Goal: Communication & Community: Share content

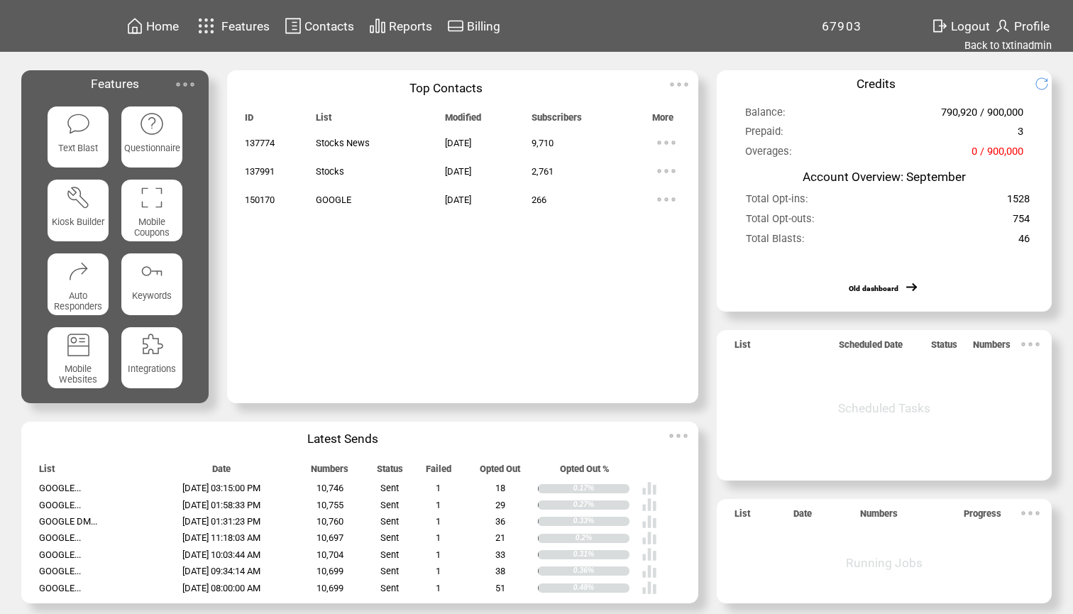
click at [167, 24] on span "Home" at bounding box center [162, 26] width 33 height 14
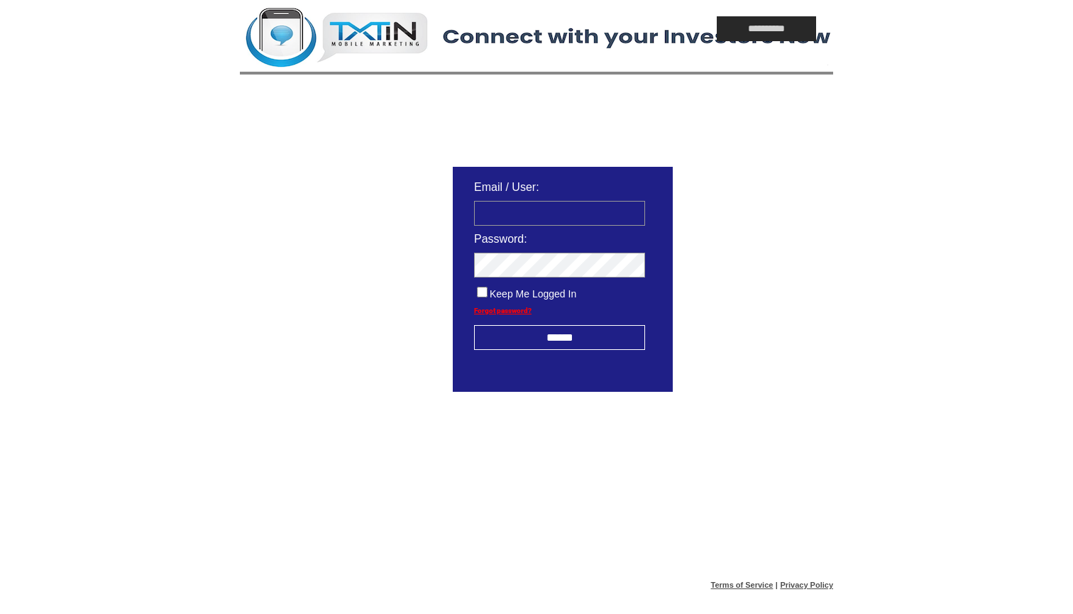
type input "**********"
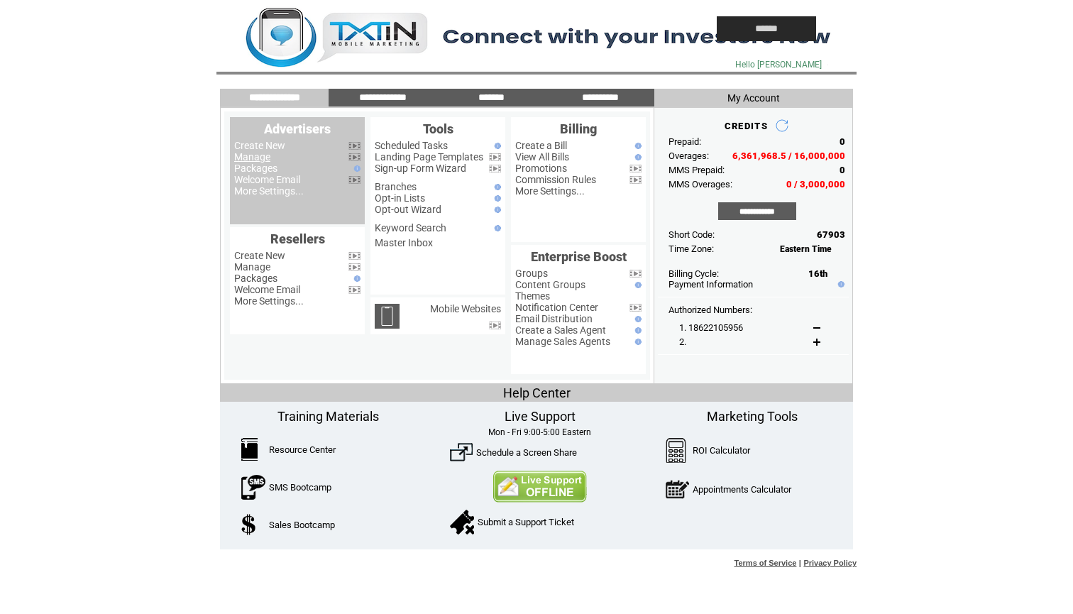
click at [261, 156] on link "Manage" at bounding box center [252, 156] width 36 height 11
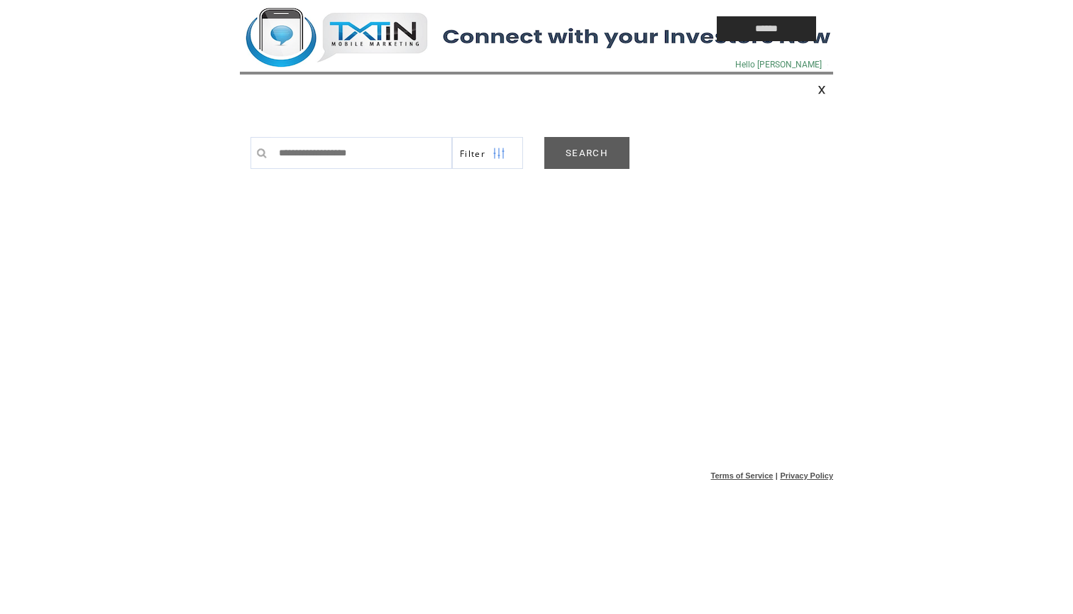
click at [593, 152] on link "SEARCH" at bounding box center [586, 153] width 85 height 32
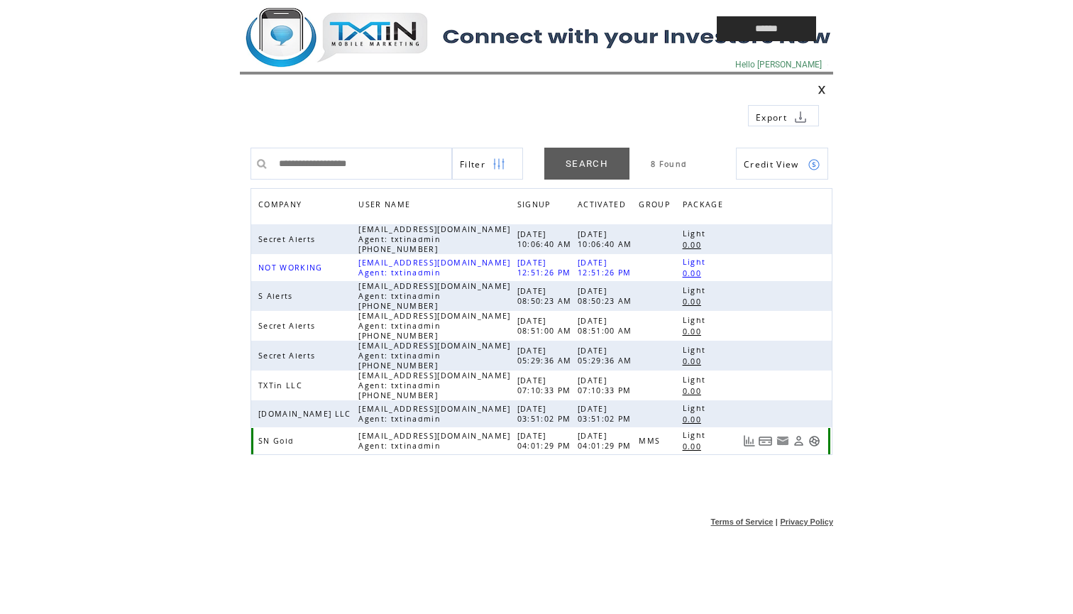
click at [817, 442] on link at bounding box center [814, 441] width 12 height 12
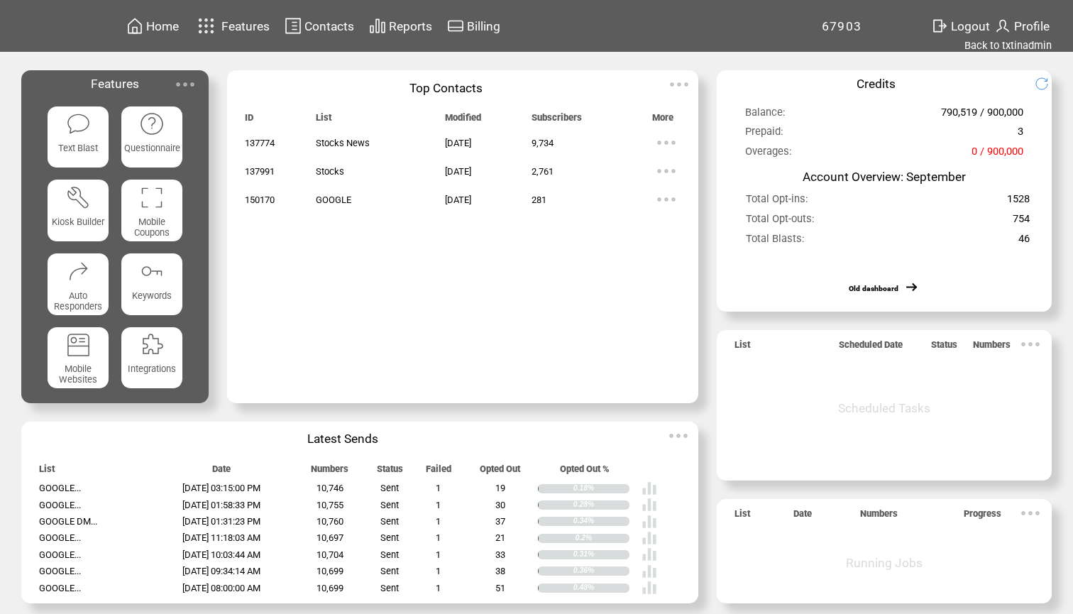
click at [411, 35] on td "Reports" at bounding box center [410, 25] width 45 height 19
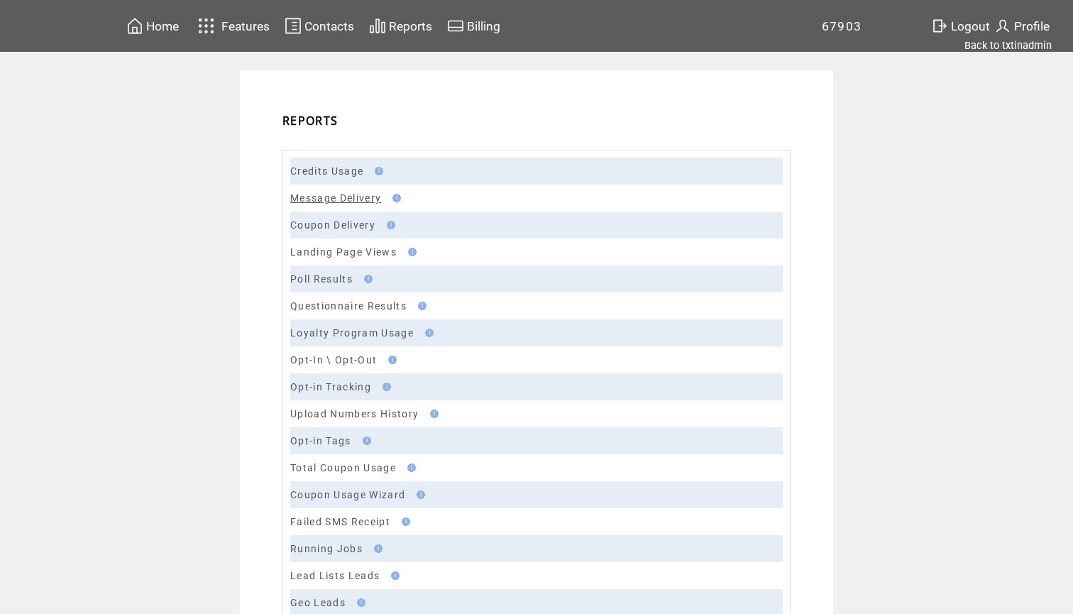
click at [362, 197] on link "Message Delivery" at bounding box center [335, 197] width 91 height 11
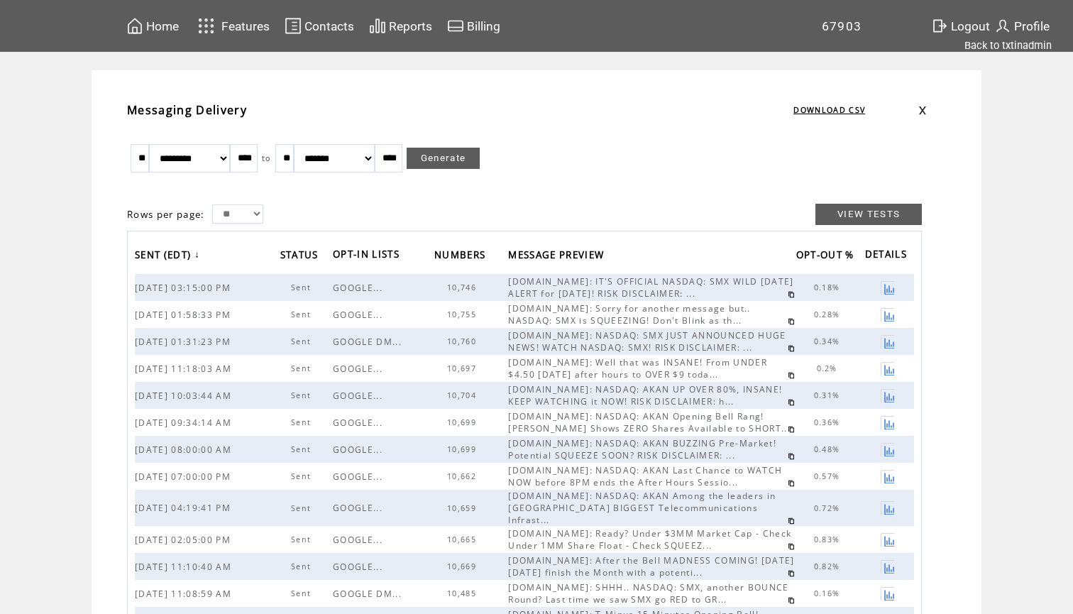
click at [788, 296] on link at bounding box center [791, 294] width 7 height 7
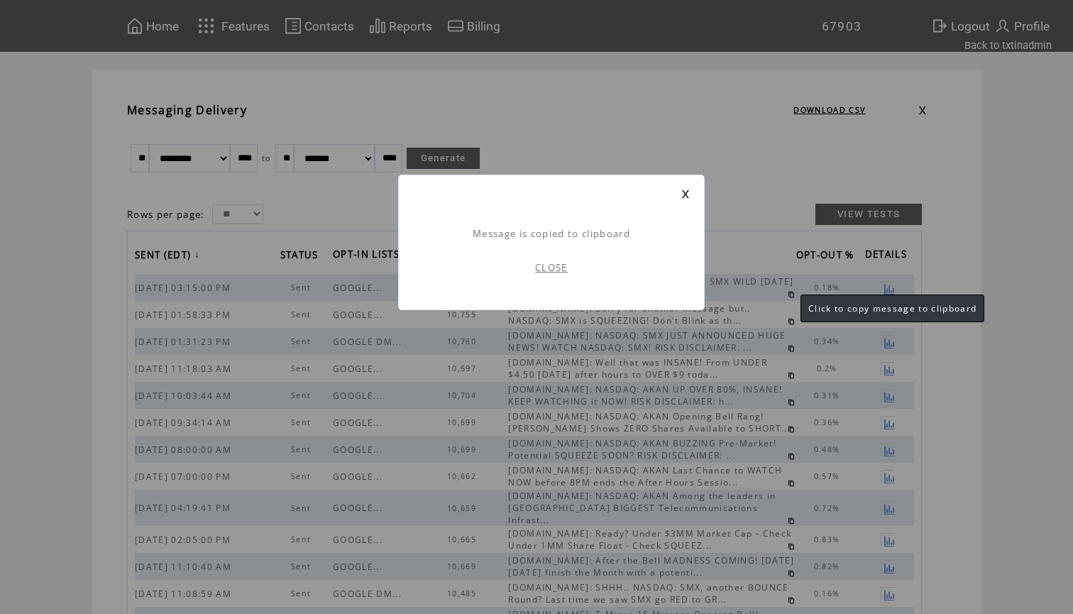
scroll to position [1, 0]
click at [561, 269] on link "CLOSE" at bounding box center [551, 267] width 33 height 13
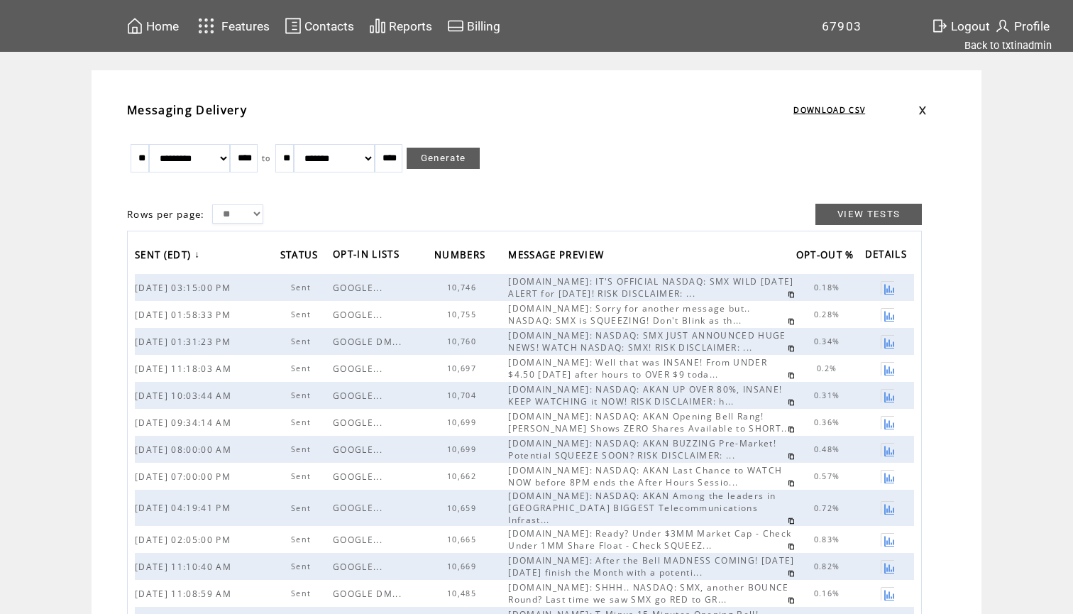
click at [168, 26] on span "Home" at bounding box center [162, 26] width 33 height 14
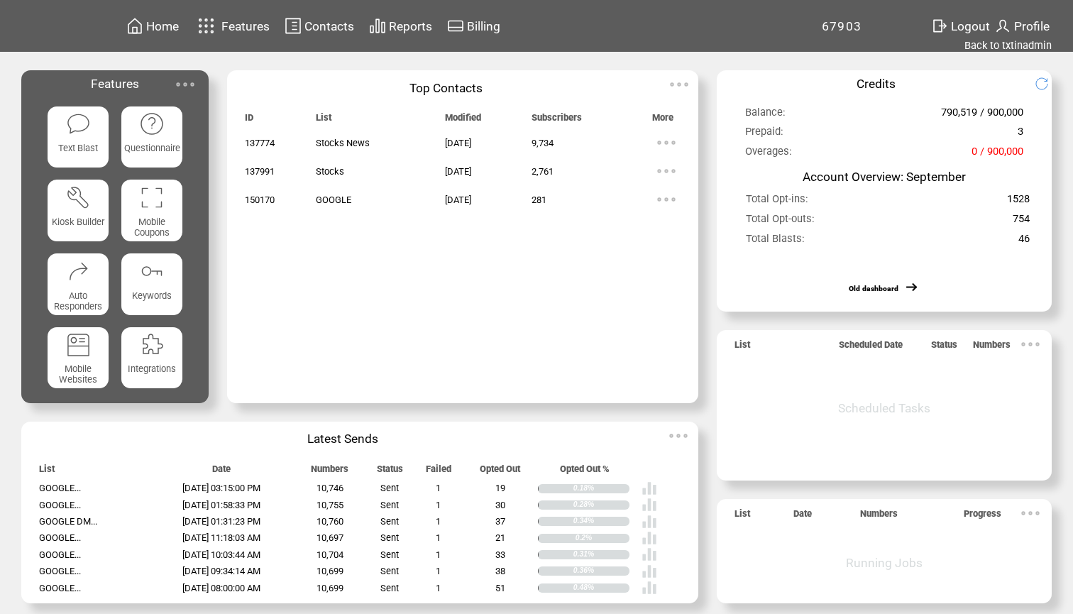
click at [91, 146] on span "Text Blast" at bounding box center [78, 148] width 40 height 11
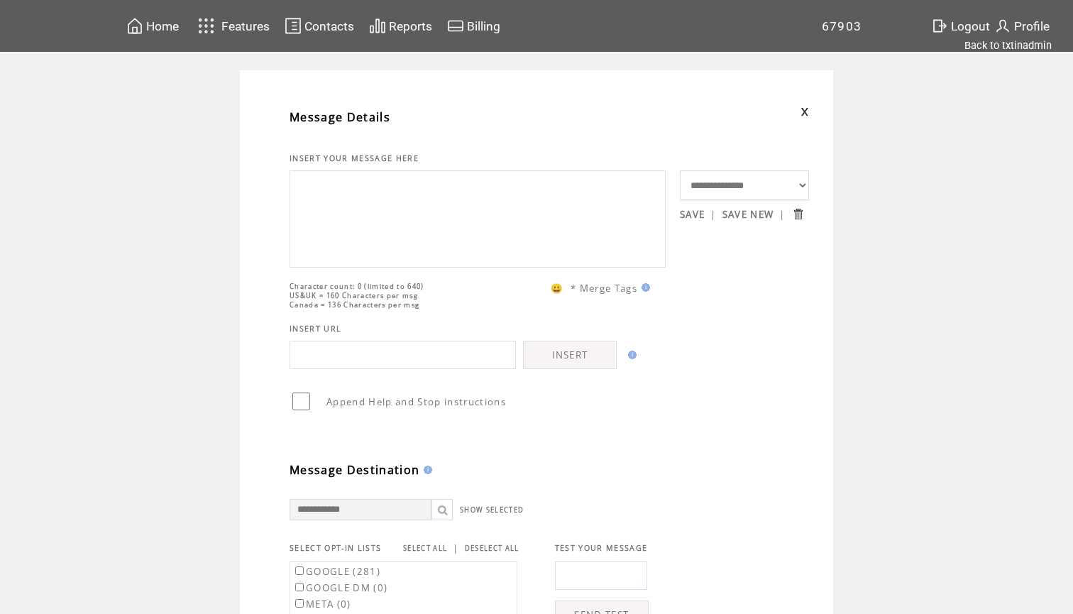
click at [331, 226] on textarea at bounding box center [477, 217] width 361 height 85
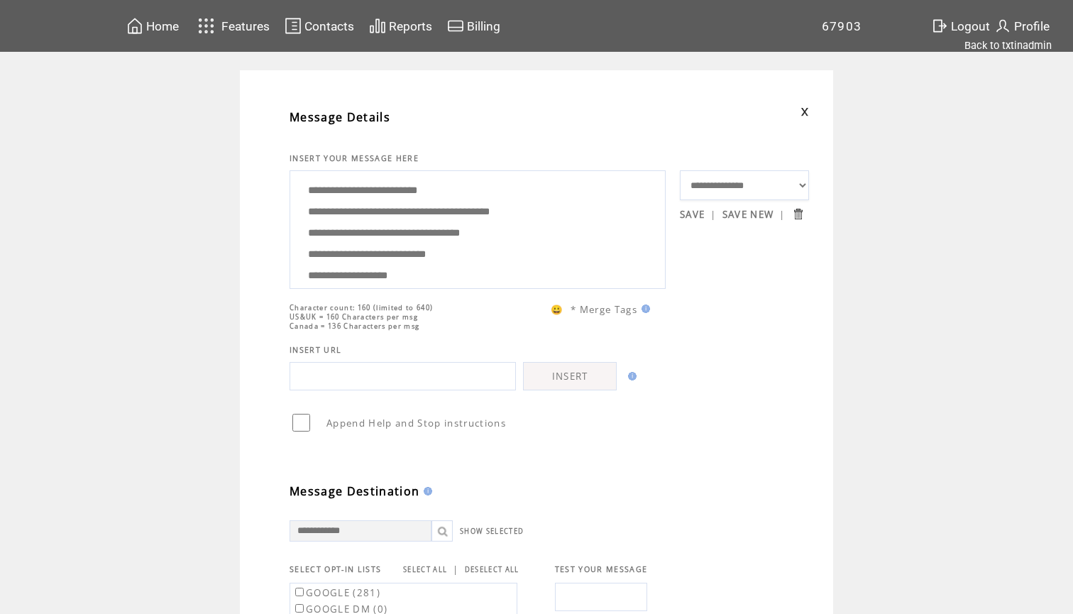
drag, startPoint x: 602, startPoint y: 221, endPoint x: 385, endPoint y: 197, distance: 217.7
click at [385, 197] on textarea "**********" at bounding box center [477, 228] width 361 height 106
paste textarea "**********"
click at [304, 223] on textarea "**********" at bounding box center [477, 228] width 361 height 106
click at [302, 248] on textarea "**********" at bounding box center [477, 228] width 361 height 106
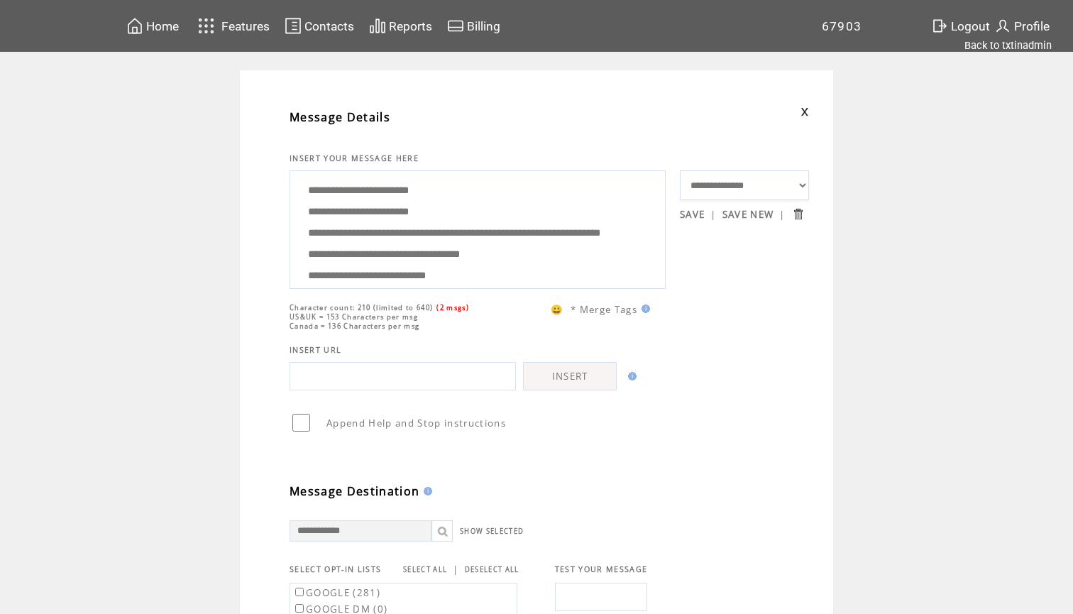
click at [427, 260] on textarea "**********" at bounding box center [477, 228] width 361 height 106
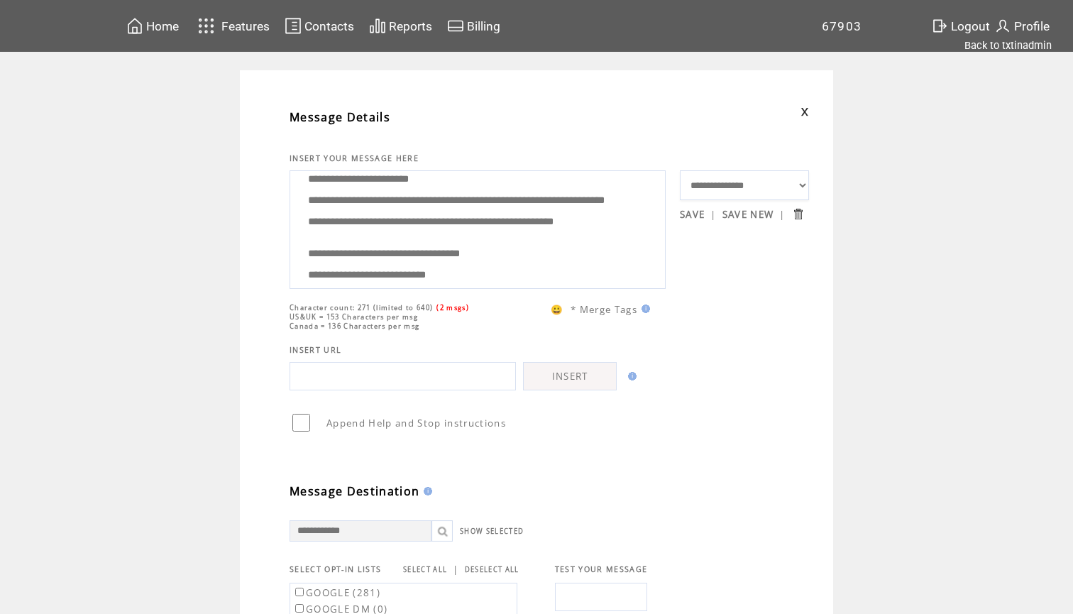
scroll to position [61, 0]
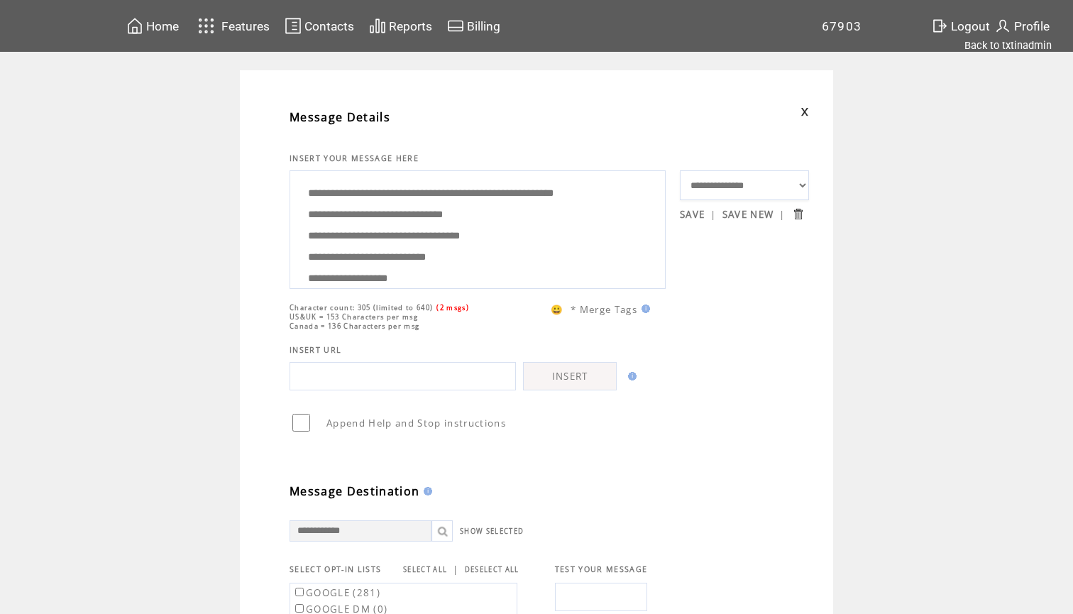
click at [480, 255] on textarea "**********" at bounding box center [477, 228] width 361 height 106
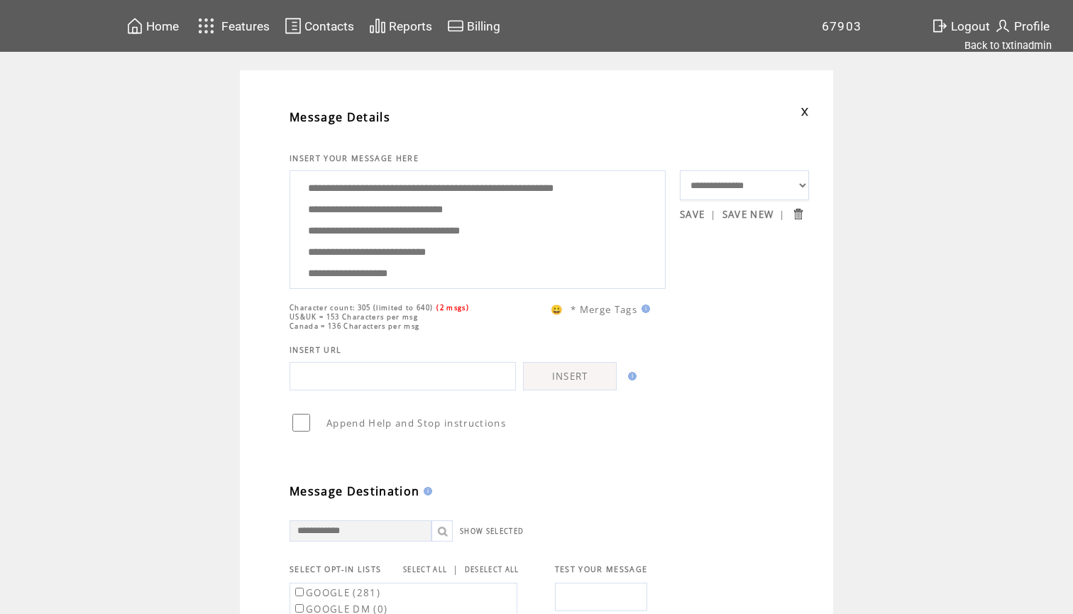
scroll to position [0, 0]
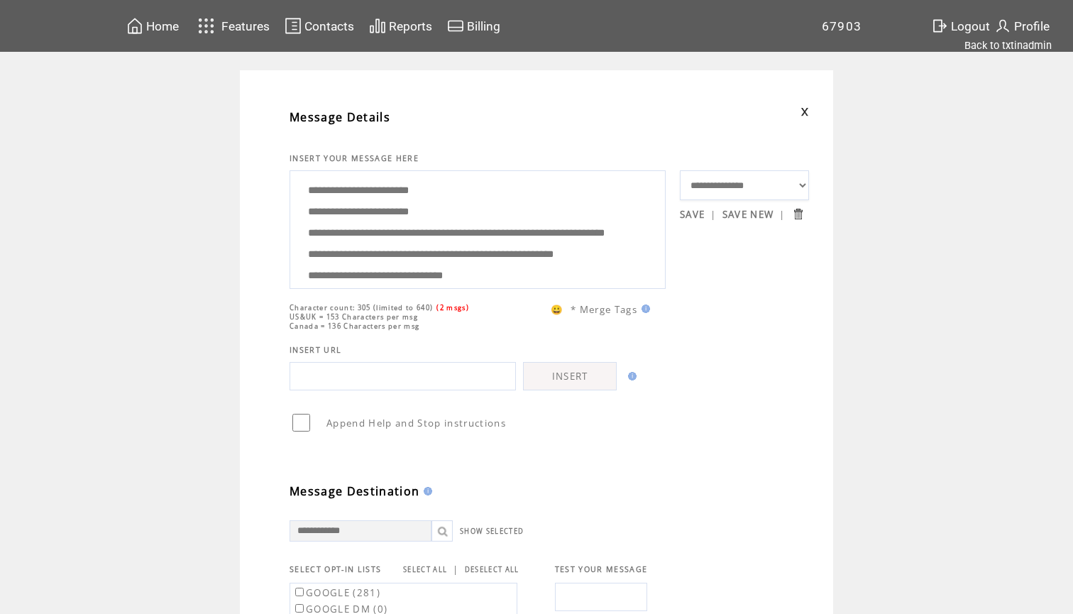
drag, startPoint x: 453, startPoint y: 268, endPoint x: 435, endPoint y: 90, distance: 178.4
click at [435, 90] on td "**********" at bounding box center [536, 583] width 593 height 1026
click at [447, 238] on textarea "**********" at bounding box center [477, 228] width 361 height 106
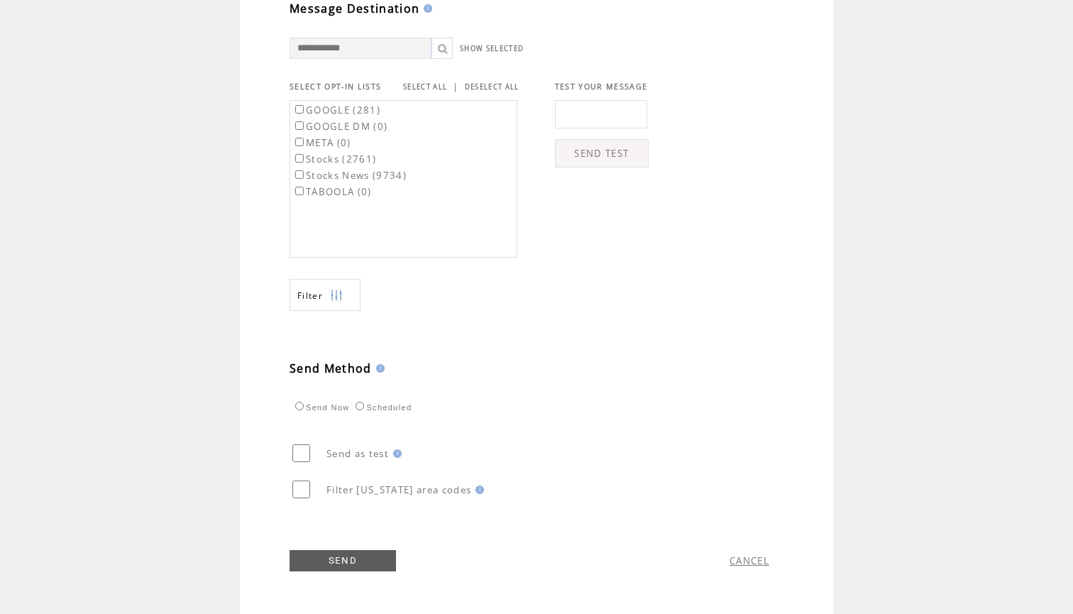
scroll to position [490, 0]
type textarea "**********"
click at [431, 82] on link "SELECT ALL" at bounding box center [425, 86] width 44 height 9
click at [327, 561] on link "SEND" at bounding box center [343, 560] width 106 height 21
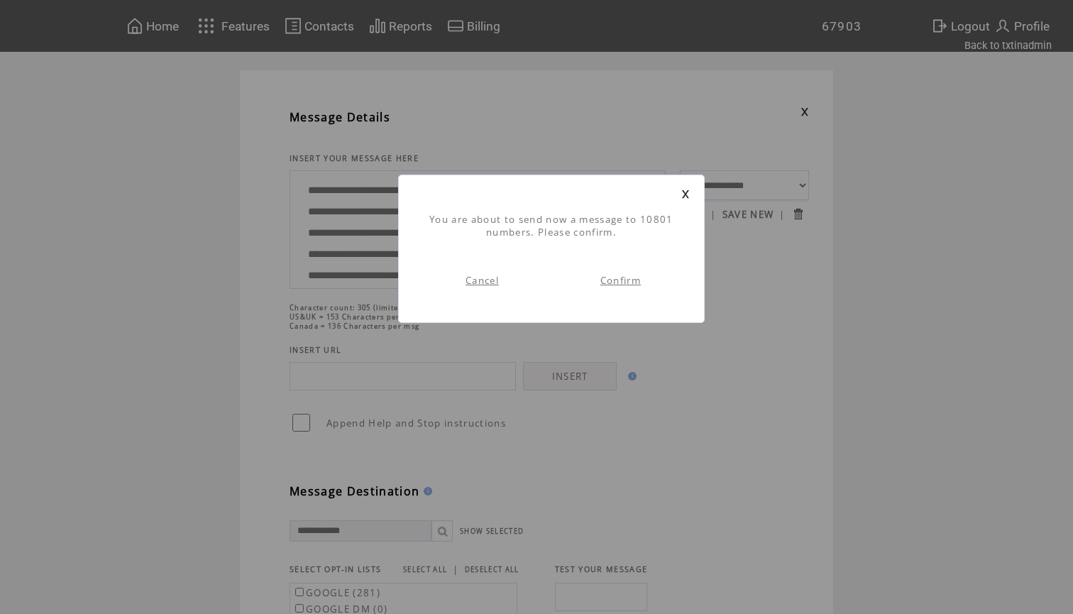
scroll to position [1, 0]
click at [625, 284] on link "Confirm" at bounding box center [620, 280] width 40 height 13
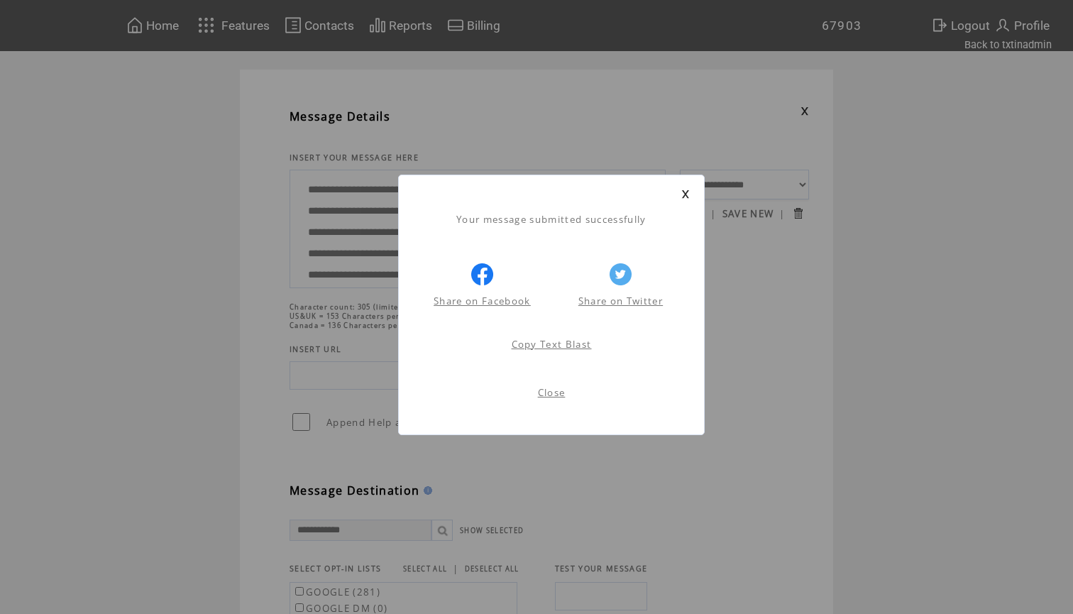
scroll to position [1, 0]
click at [688, 193] on link at bounding box center [685, 193] width 9 height 9
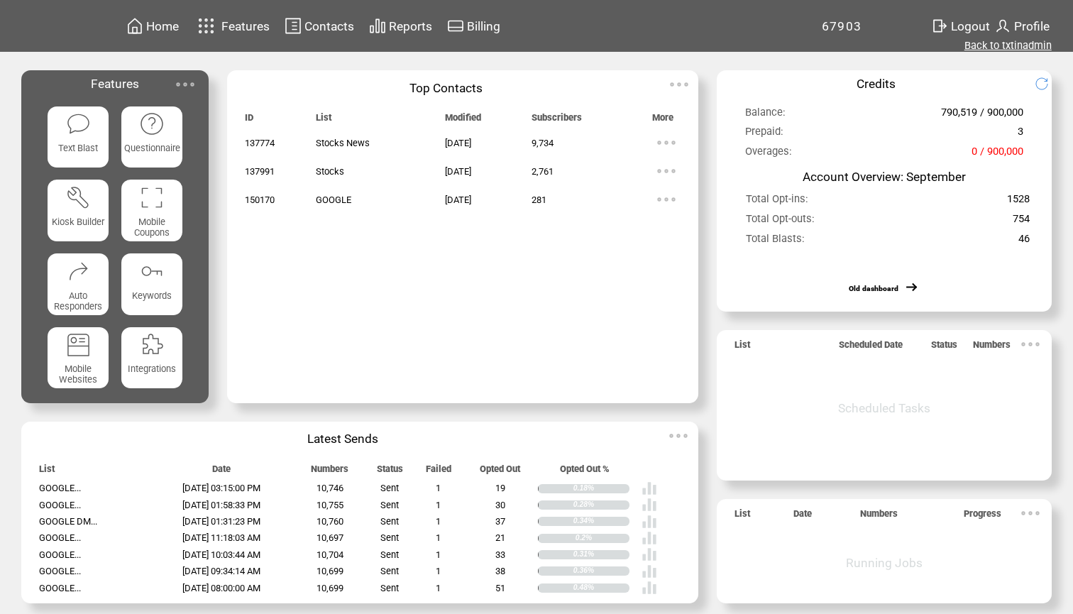
click at [988, 42] on link "Back to txtinadmin" at bounding box center [1007, 45] width 87 height 13
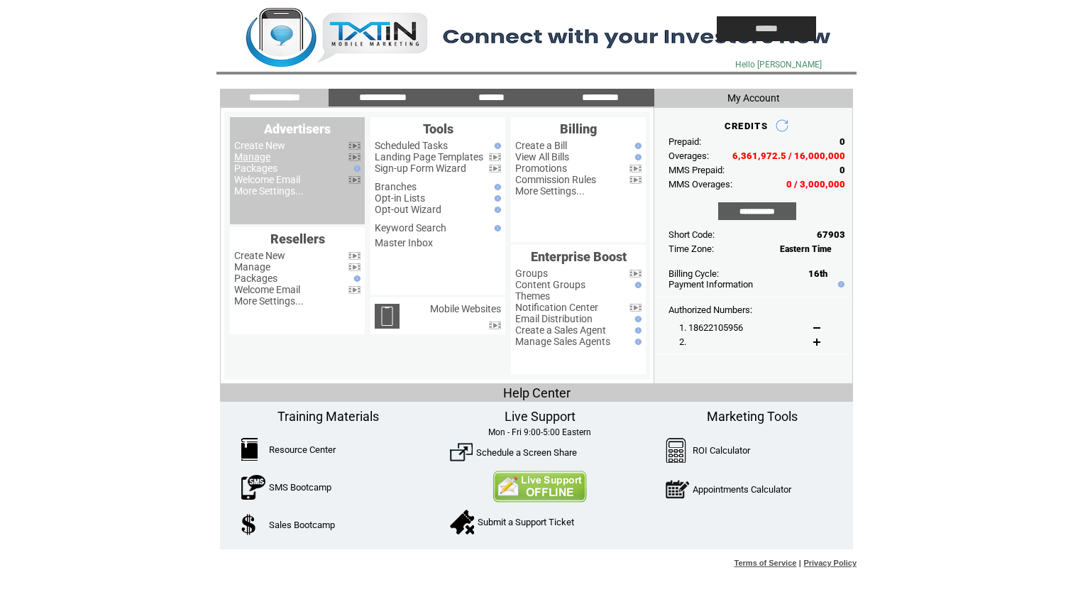
click at [261, 159] on link "Manage" at bounding box center [252, 156] width 36 height 11
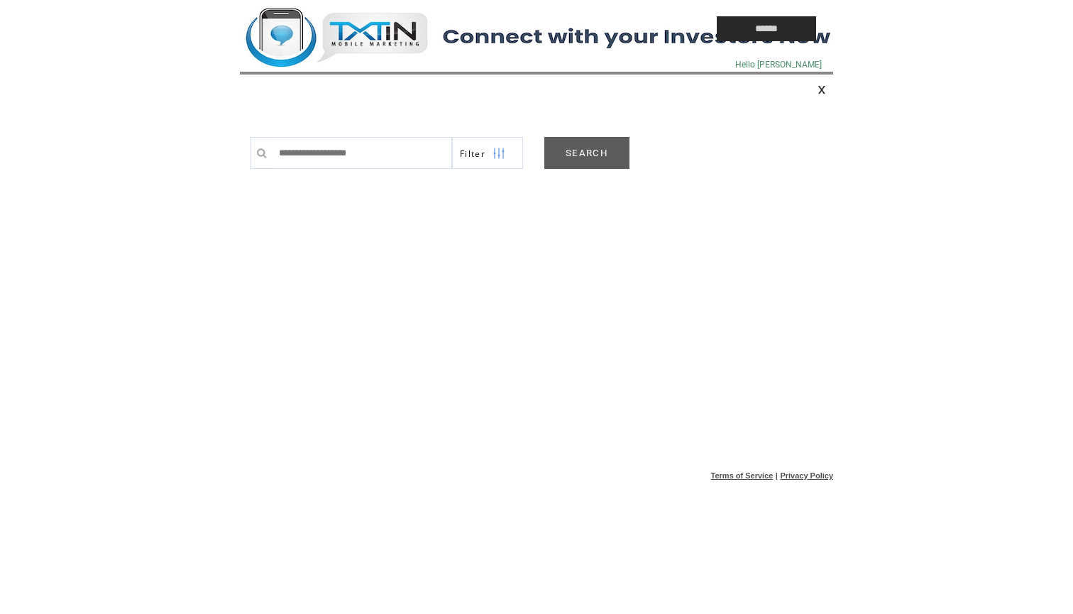
click at [573, 155] on link "SEARCH" at bounding box center [586, 153] width 85 height 32
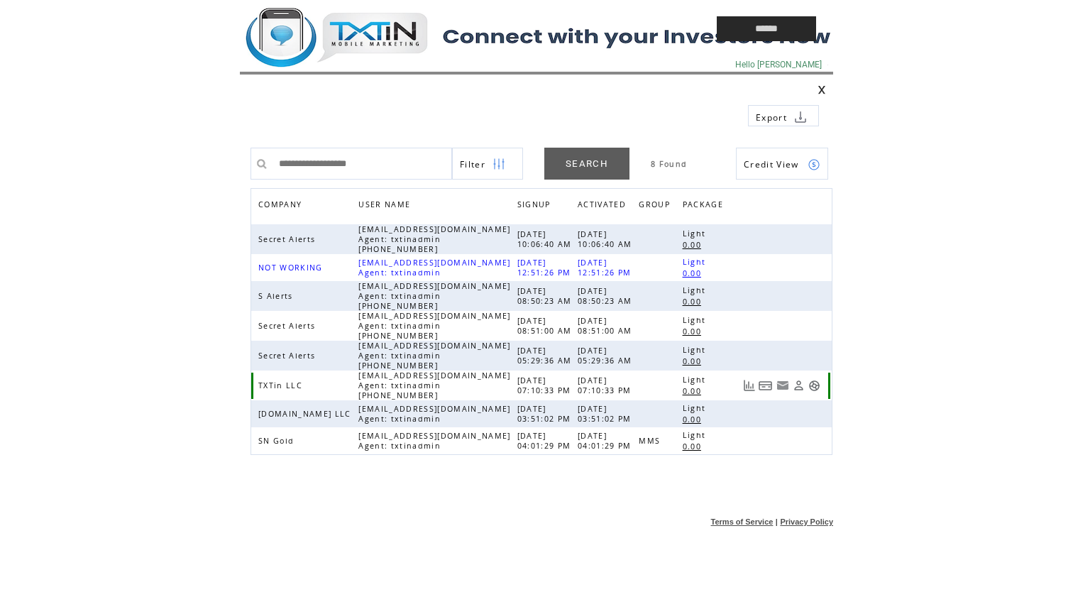
click at [815, 385] on link at bounding box center [814, 386] width 12 height 12
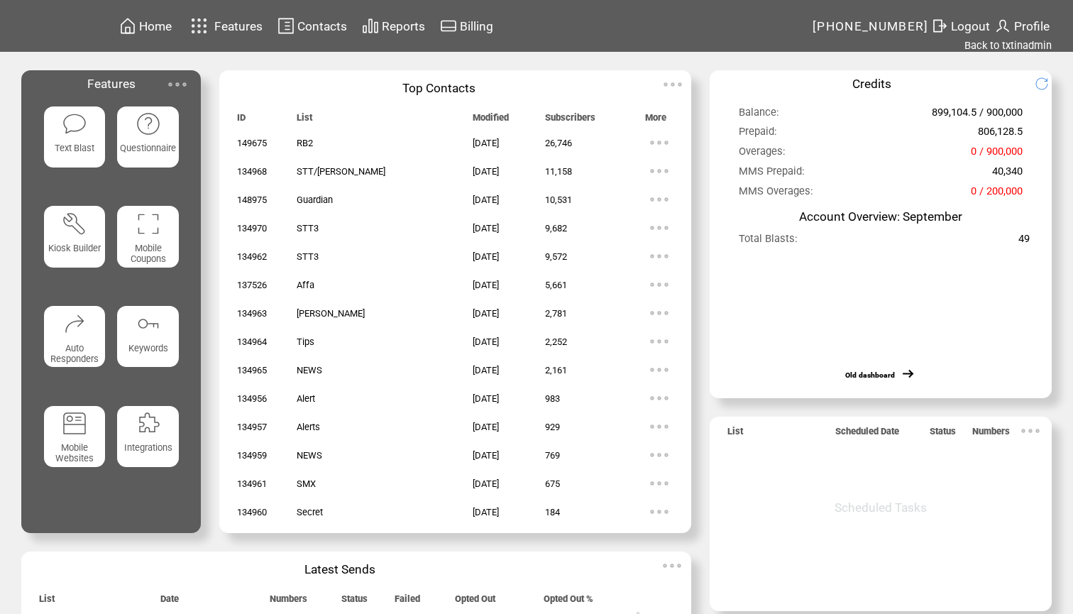
click at [83, 120] on img at bounding box center [74, 123] width 25 height 25
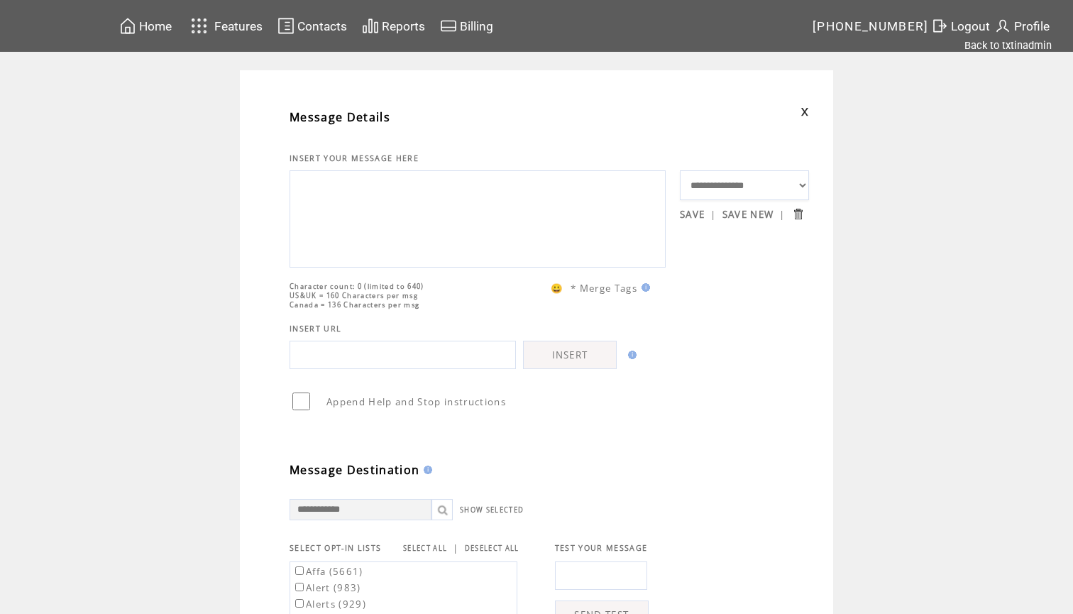
click at [371, 211] on textarea at bounding box center [477, 217] width 361 height 85
paste textarea "**********"
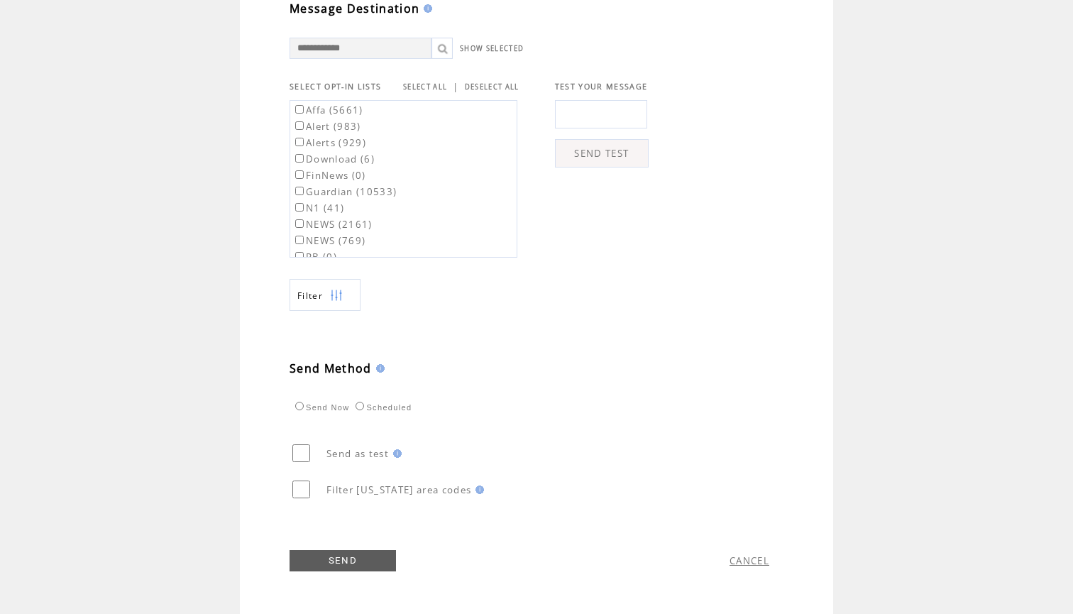
scroll to position [490, 0]
type textarea "**********"
click at [349, 111] on label "Affa (5661)" at bounding box center [327, 110] width 71 height 13
click at [367, 186] on label "Guardian (10533)" at bounding box center [344, 191] width 104 height 13
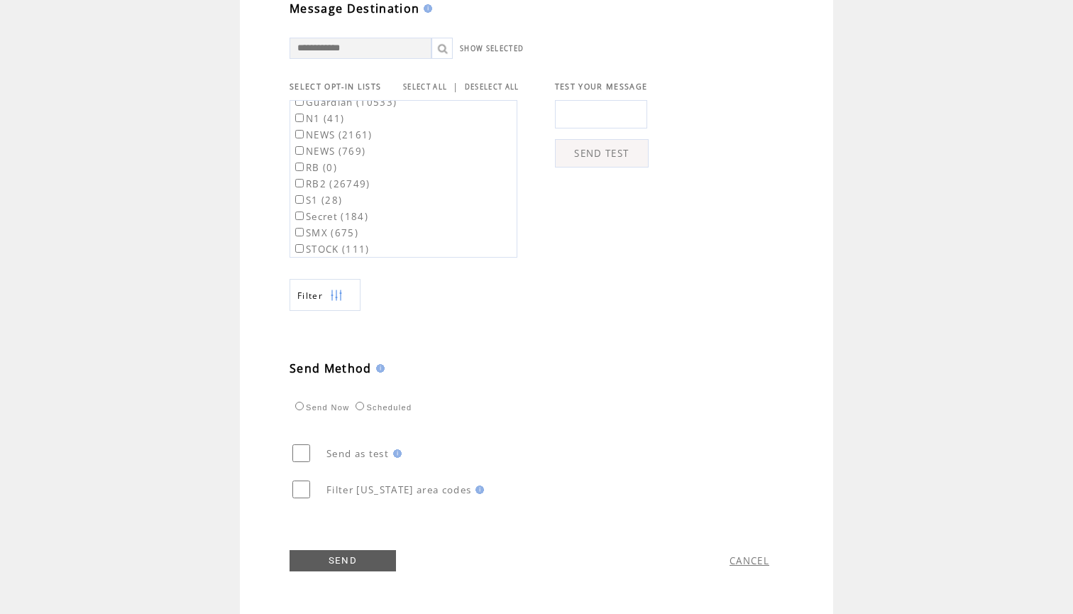
click at [353, 180] on label "RB2 (26749)" at bounding box center [331, 183] width 78 height 13
click at [340, 563] on link "SEND" at bounding box center [343, 560] width 106 height 21
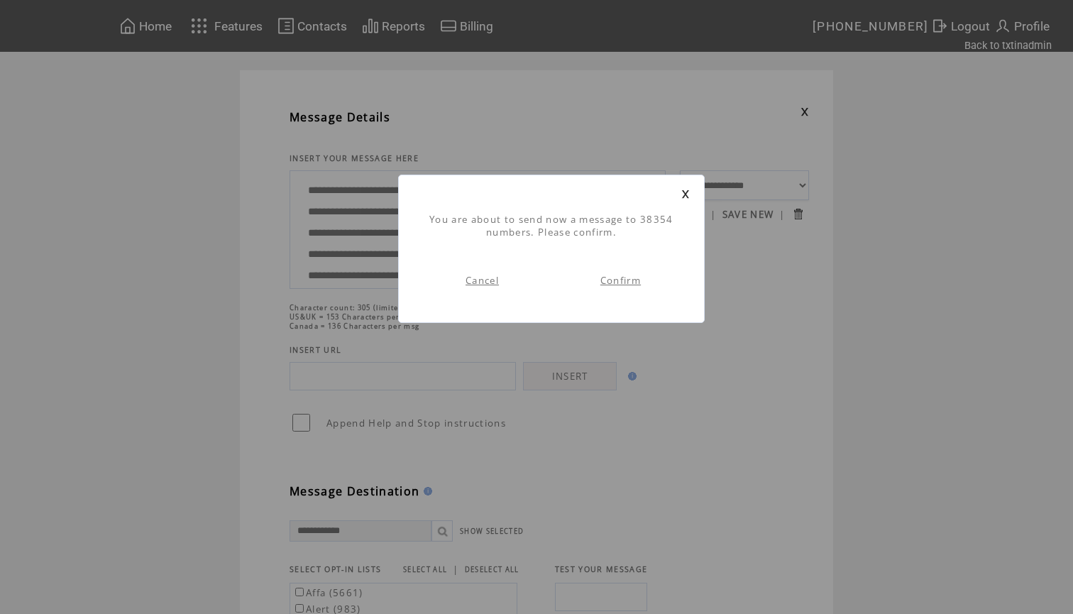
scroll to position [1, 0]
click at [627, 285] on link "Confirm" at bounding box center [620, 280] width 40 height 13
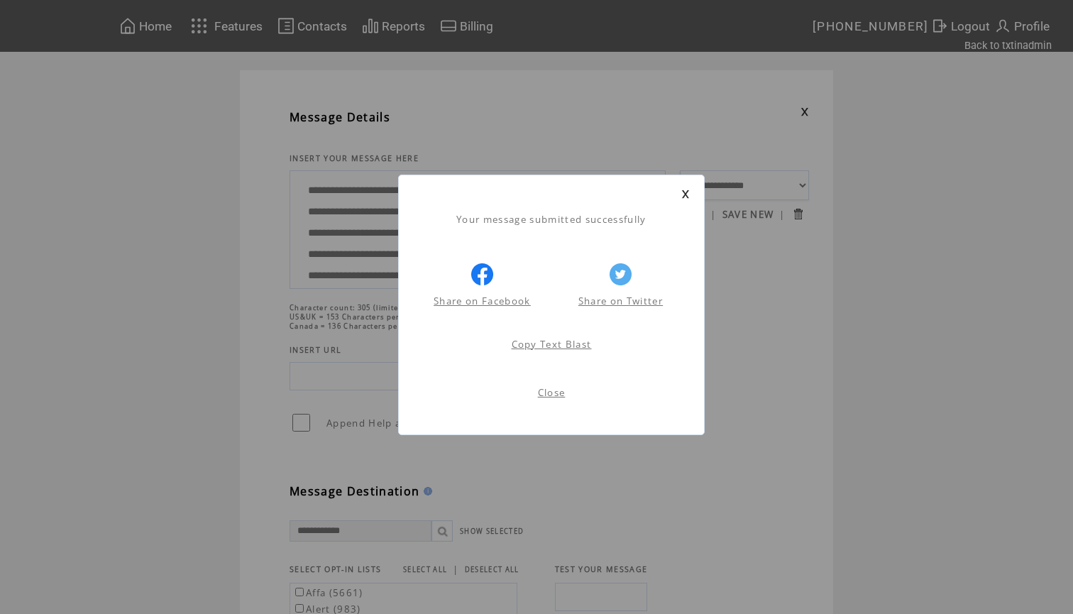
scroll to position [1, 0]
click at [687, 194] on link at bounding box center [685, 193] width 9 height 9
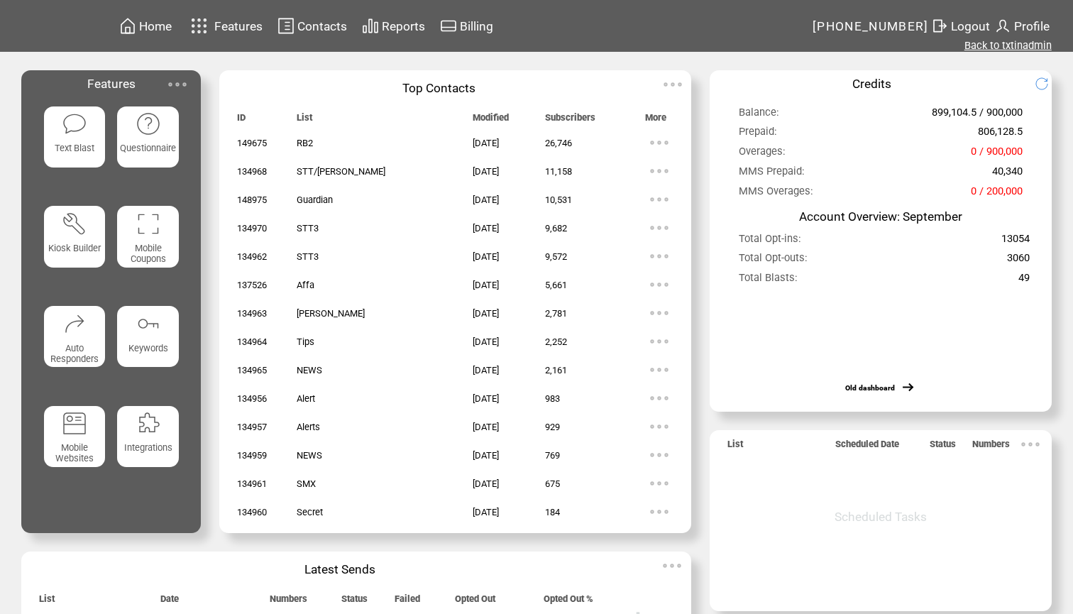
click at [999, 48] on link "Back to txtinadmin" at bounding box center [1007, 45] width 87 height 13
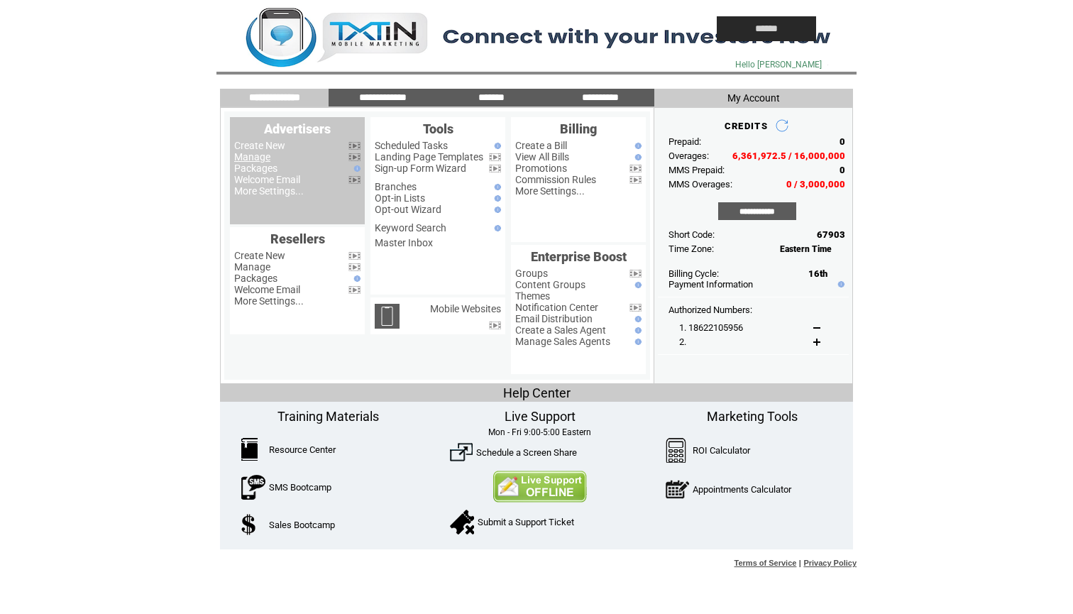
click at [262, 155] on link "Manage" at bounding box center [252, 156] width 36 height 11
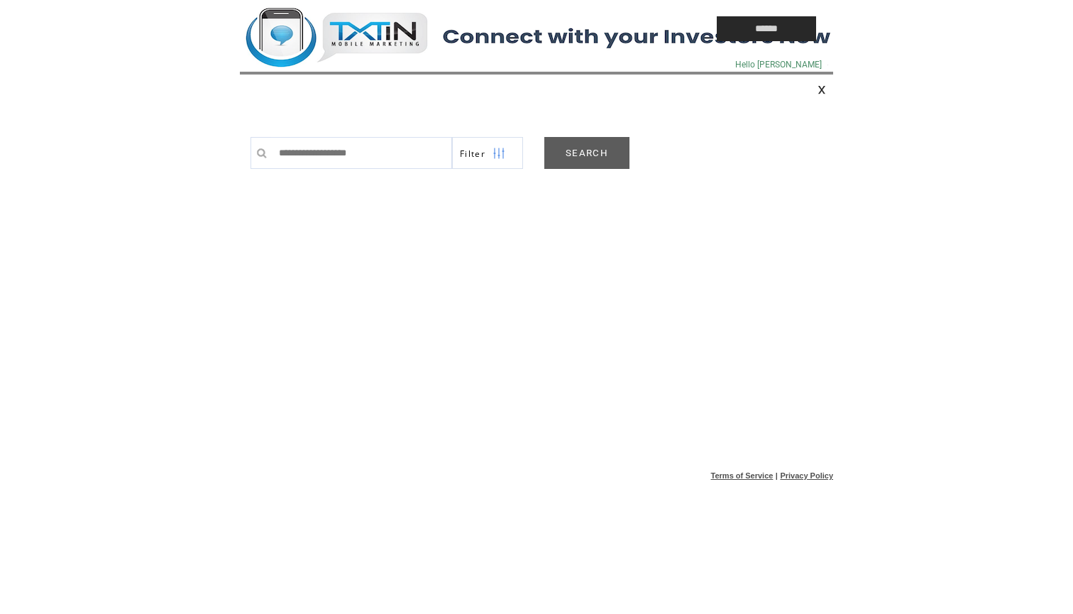
click at [581, 150] on link "SEARCH" at bounding box center [586, 153] width 85 height 32
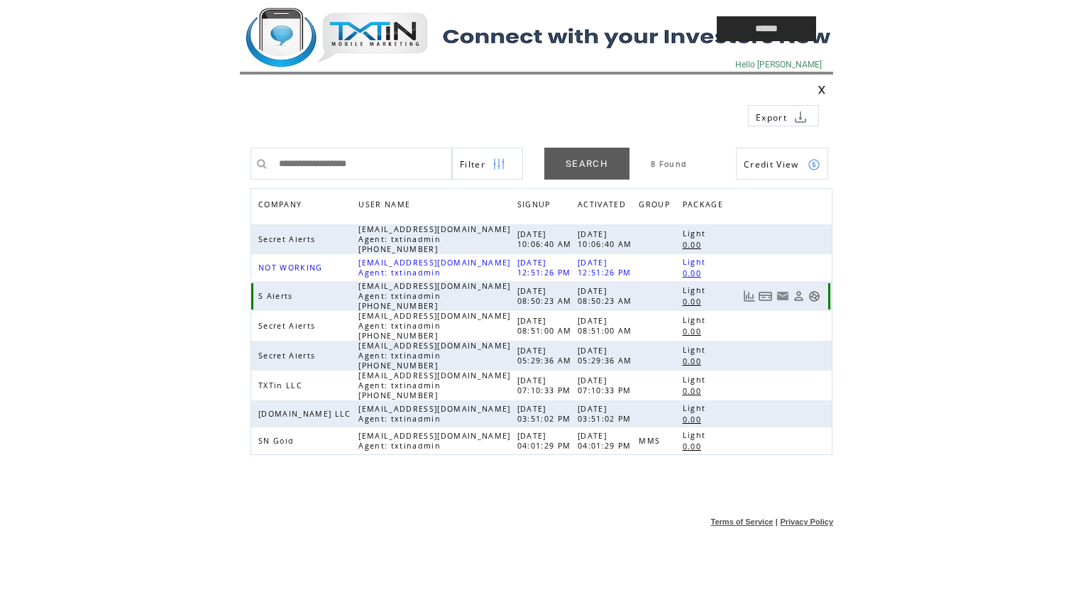
click at [815, 297] on link at bounding box center [814, 296] width 12 height 12
click at [357, 33] on td at bounding box center [446, 28] width 412 height 57
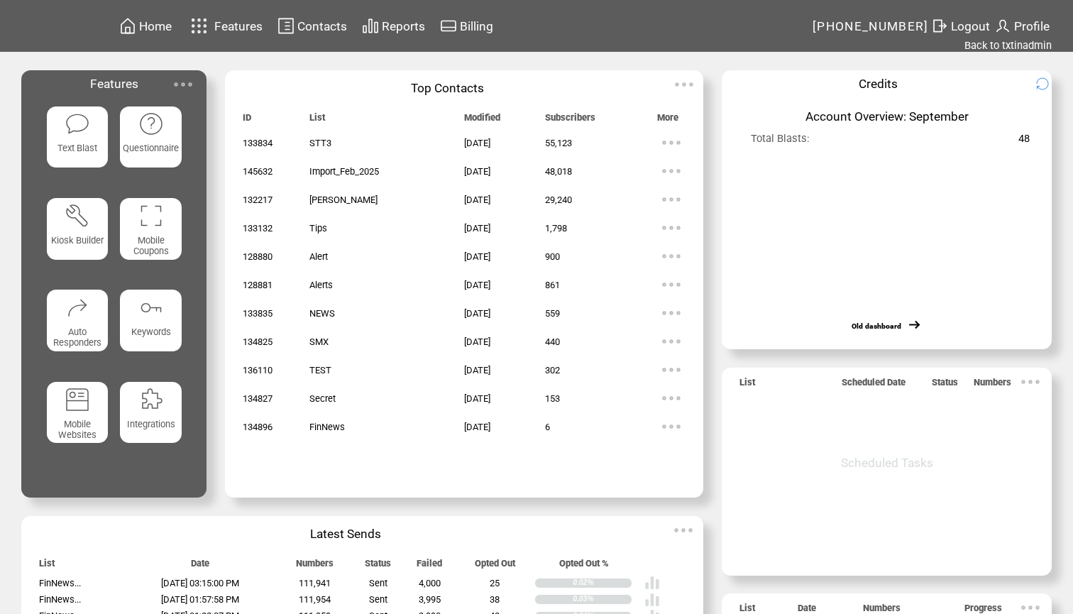
click at [94, 131] on featureicon at bounding box center [78, 123] width 62 height 28
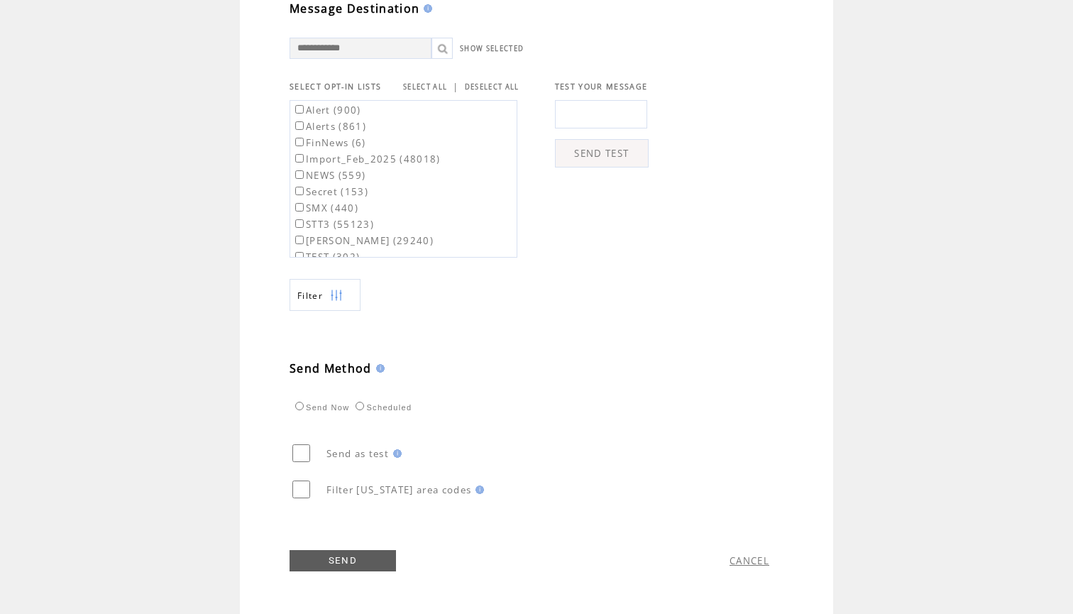
scroll to position [490, 0]
type textarea "**********"
click at [424, 87] on link "SELECT ALL" at bounding box center [425, 86] width 44 height 9
click at [348, 108] on label "Alert (900)" at bounding box center [326, 110] width 69 height 13
click at [344, 122] on label "Alerts (861)" at bounding box center [329, 126] width 74 height 13
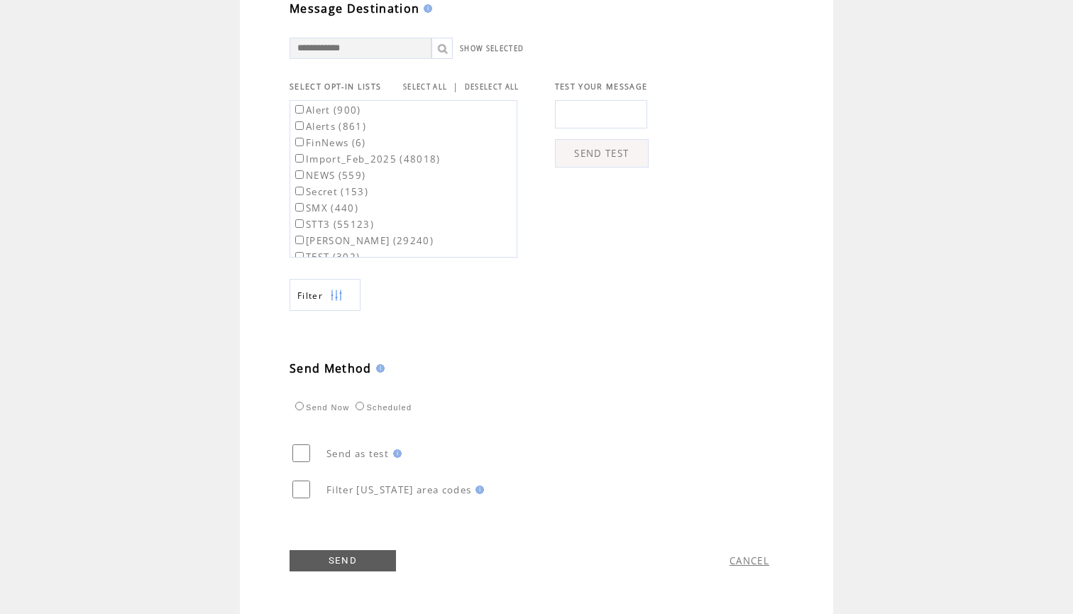
click at [333, 568] on link "SEND" at bounding box center [343, 560] width 106 height 21
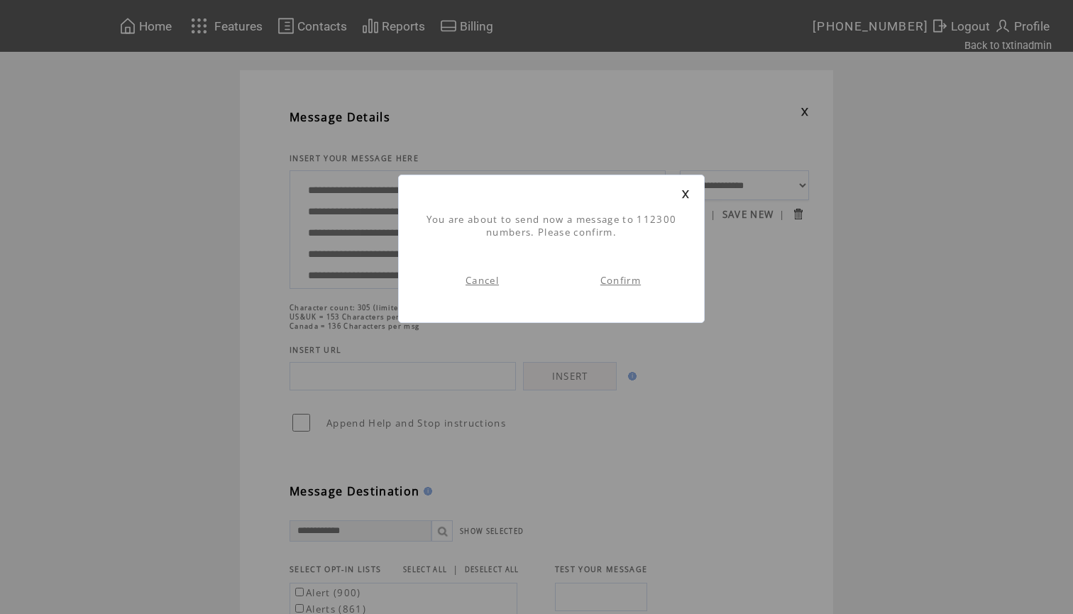
scroll to position [1, 0]
click at [626, 280] on link "Confirm" at bounding box center [620, 280] width 40 height 13
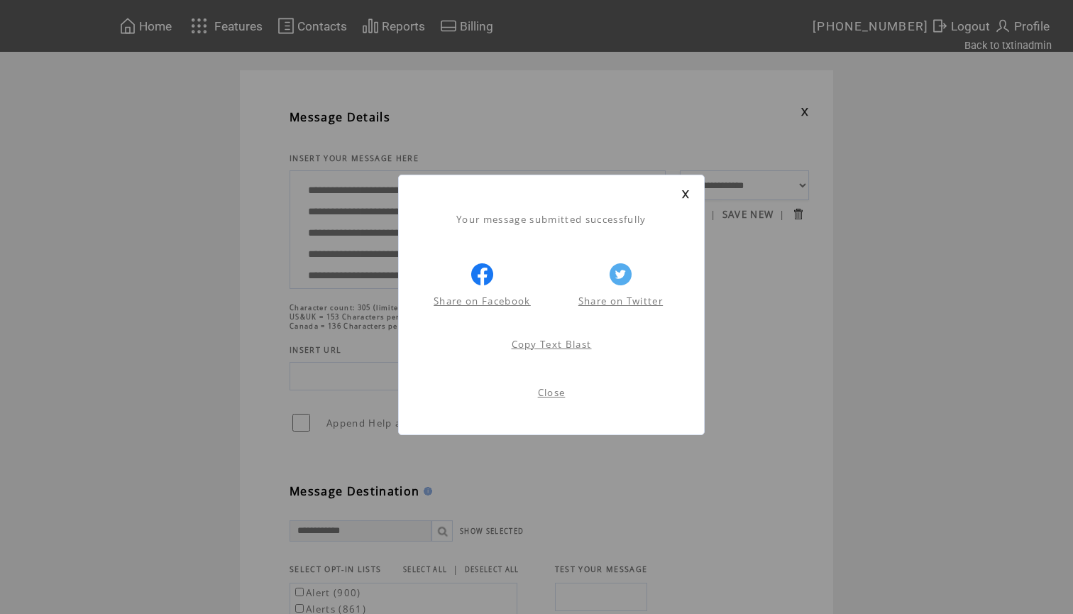
scroll to position [1, 0]
click at [688, 192] on link at bounding box center [685, 193] width 9 height 9
